Goal: Find specific page/section: Find specific page/section

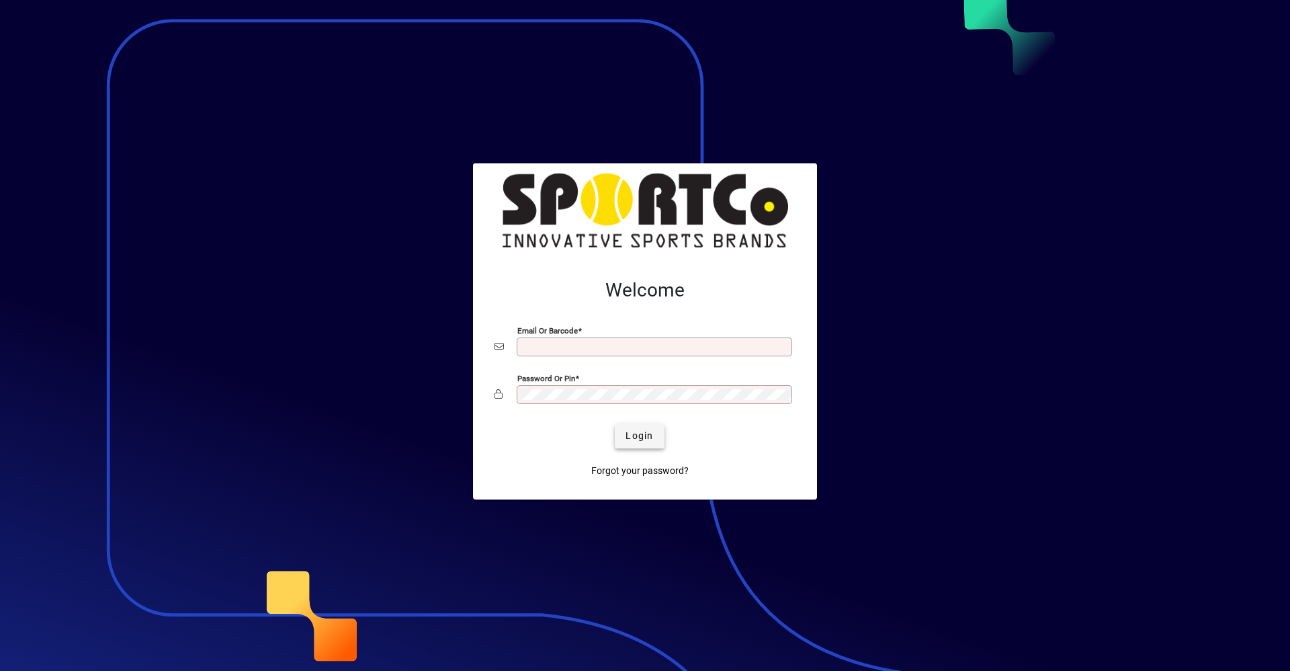
type input "**********"
click at [641, 440] on span "Login" at bounding box center [640, 436] width 28 height 14
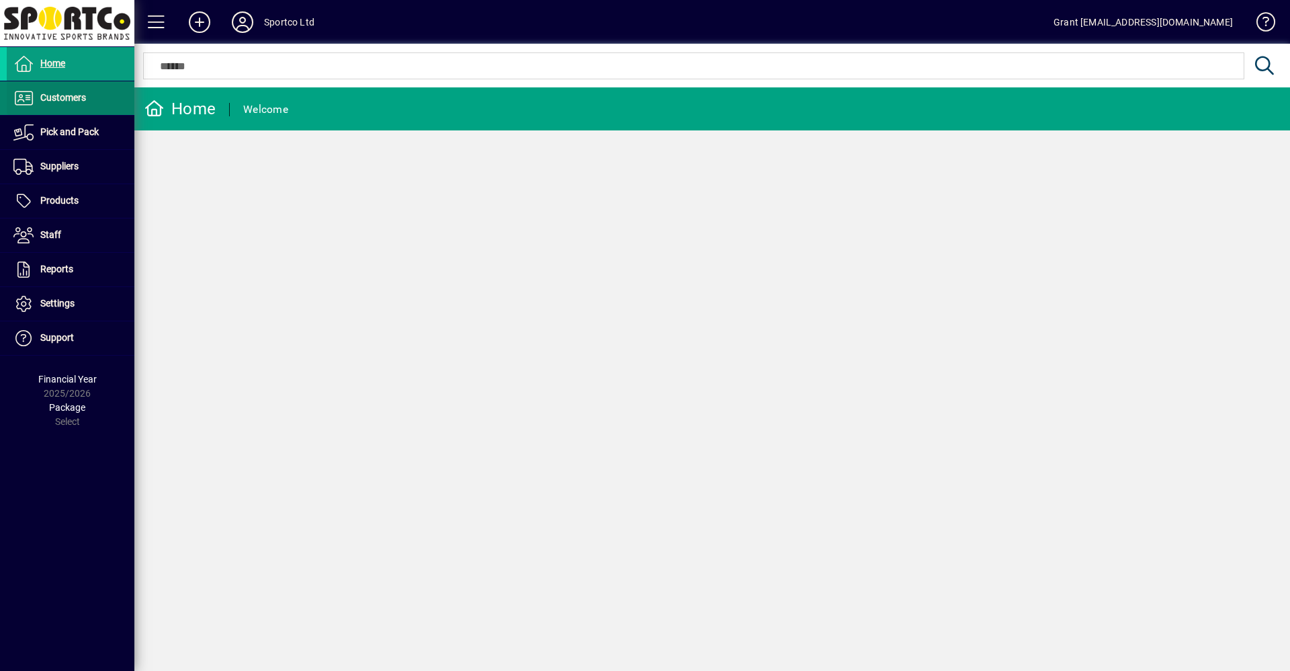
click at [68, 95] on span "Customers" at bounding box center [63, 97] width 46 height 11
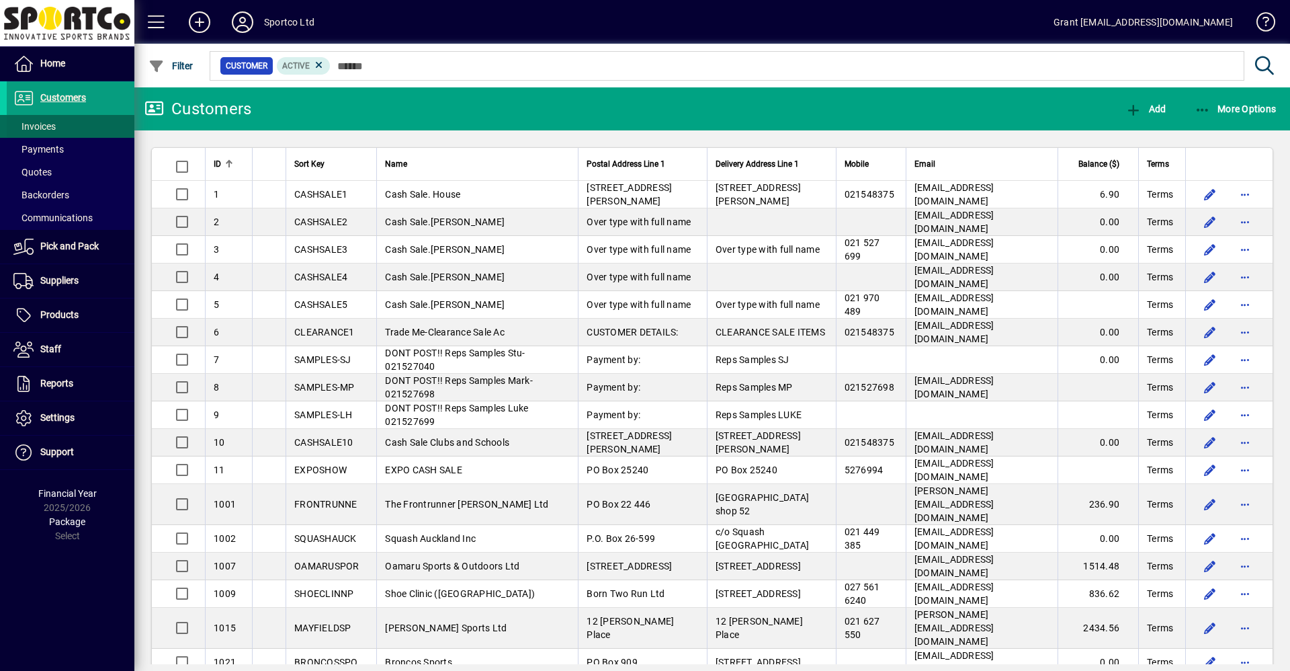
click at [51, 125] on span "Invoices" at bounding box center [34, 126] width 42 height 11
